Goal: Book appointment/travel/reservation

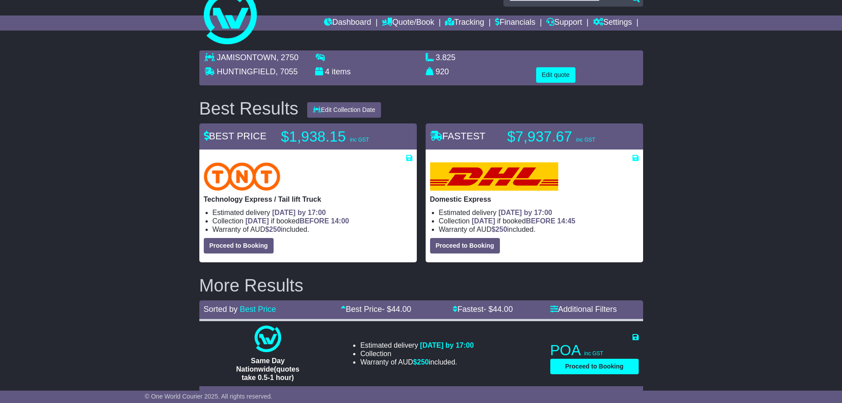
scroll to position [31, 0]
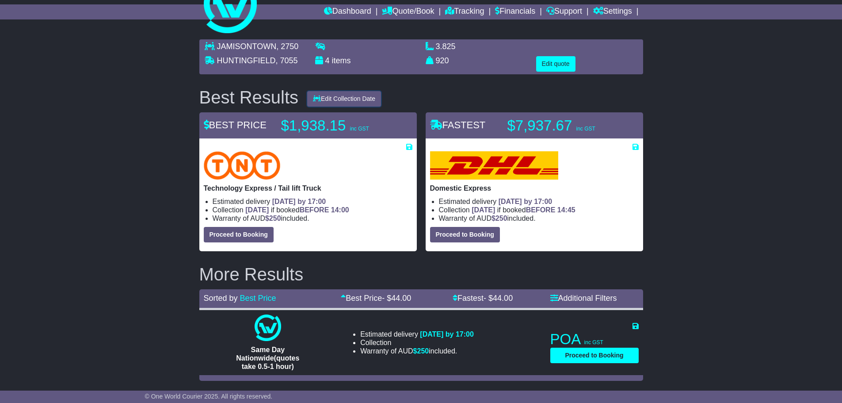
click at [334, 97] on button "Edit Collection Date" at bounding box center [344, 98] width 74 height 15
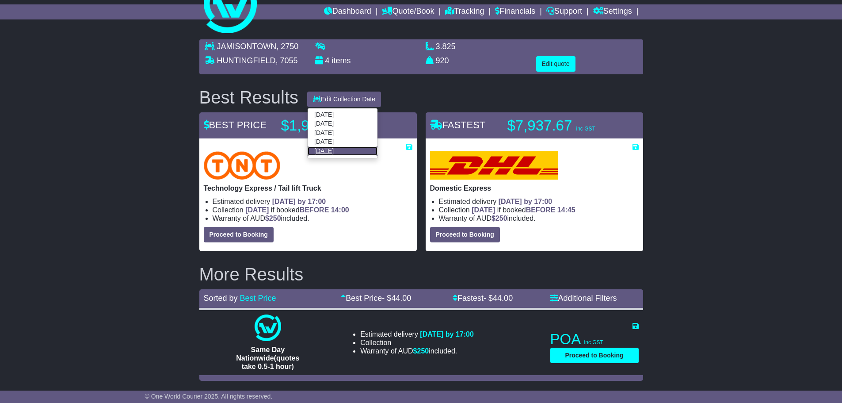
click at [332, 150] on link "[DATE]" at bounding box center [343, 150] width 70 height 9
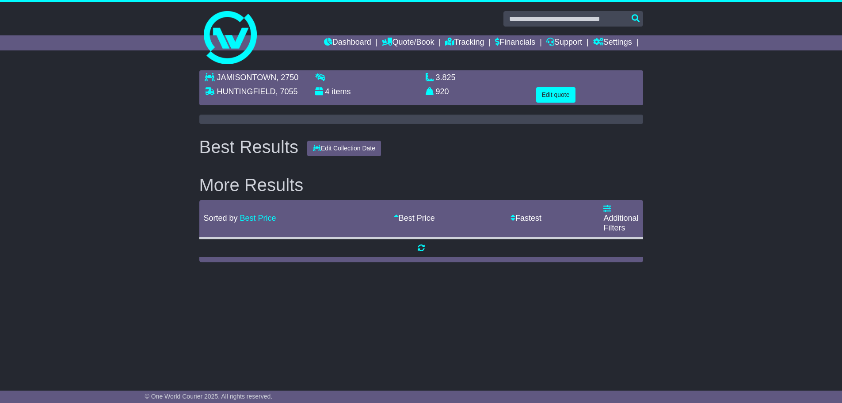
scroll to position [0, 0]
click at [554, 98] on button "Edit quote" at bounding box center [558, 94] width 39 height 15
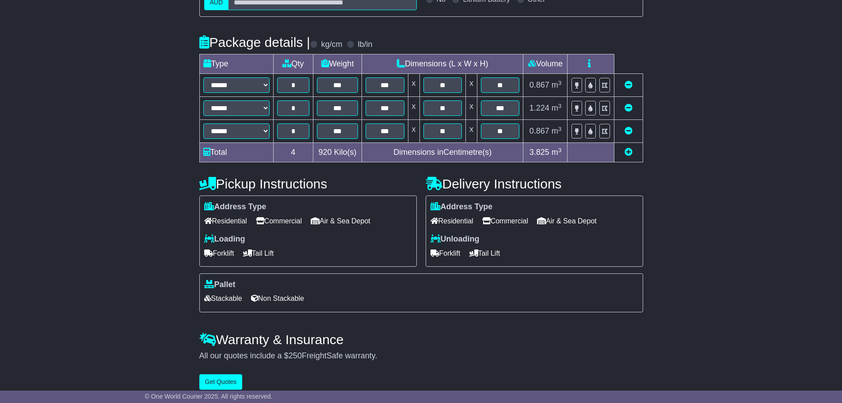
scroll to position [210, 0]
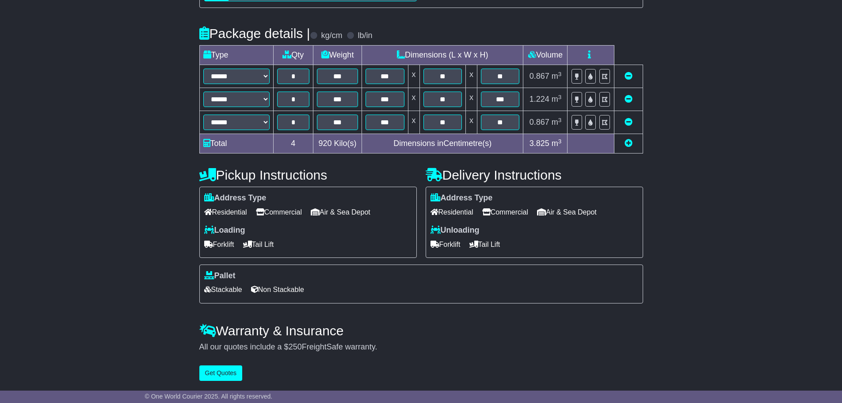
click at [448, 241] on span "Forklift" at bounding box center [445, 244] width 30 height 14
click at [217, 370] on button "Get Quotes" at bounding box center [220, 372] width 43 height 15
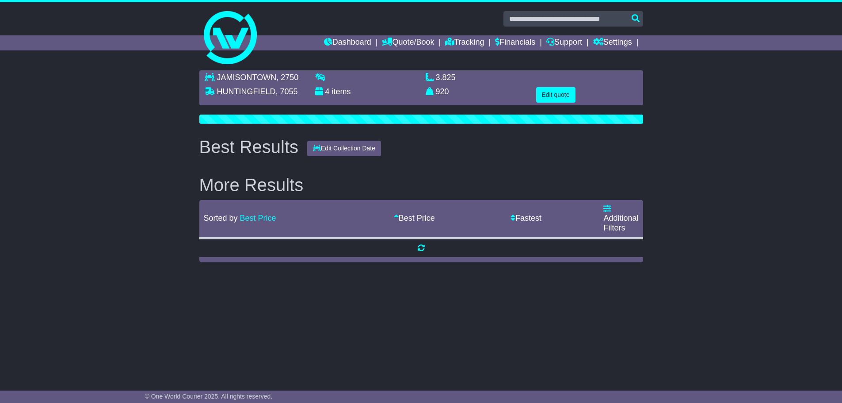
scroll to position [0, 0]
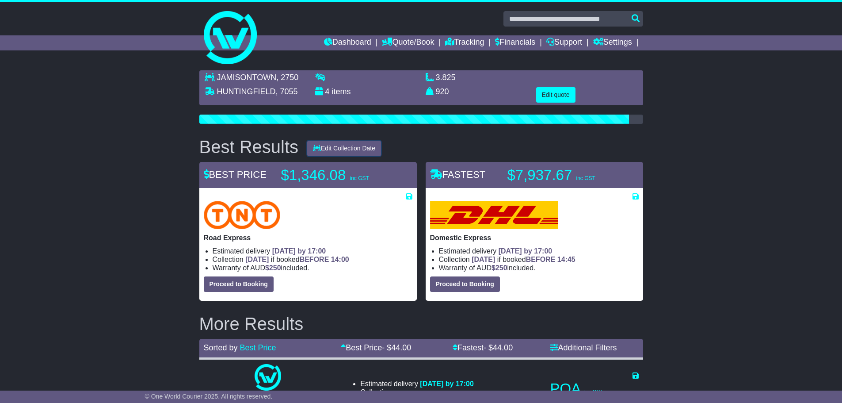
click at [356, 151] on button "Edit Collection Date" at bounding box center [344, 148] width 74 height 15
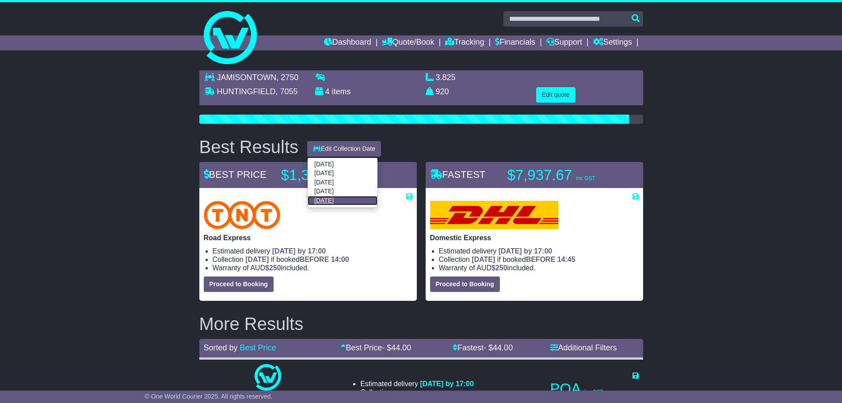
click at [332, 198] on link "[DATE]" at bounding box center [343, 200] width 70 height 9
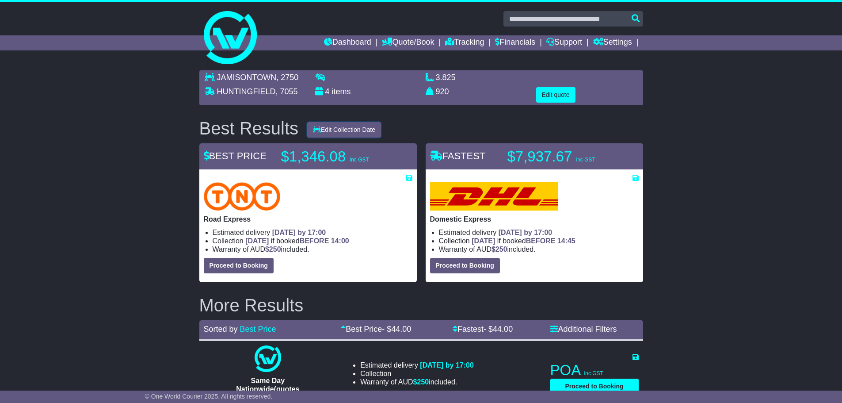
click at [342, 128] on button "Edit Collection Date" at bounding box center [344, 129] width 74 height 15
click at [326, 179] on link "[DATE]" at bounding box center [343, 181] width 70 height 9
click at [691, 215] on div "JAMISONTOWN , 2750 [GEOGRAPHIC_DATA] , 7055 4 items 3.825 m 3 in 3 920 kg(s) lb…" at bounding box center [421, 241] width 842 height 350
